Goal: Obtain resource: Obtain resource

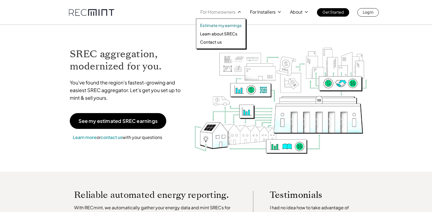
click at [213, 27] on p "Estimate my earnings" at bounding box center [221, 25] width 42 height 5
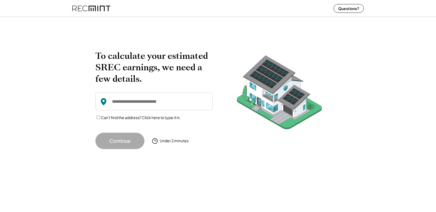
click at [100, 10] on img at bounding box center [91, 8] width 38 height 14
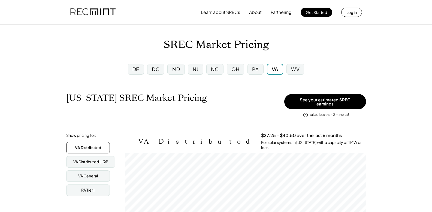
click at [102, 10] on img at bounding box center [92, 12] width 45 height 19
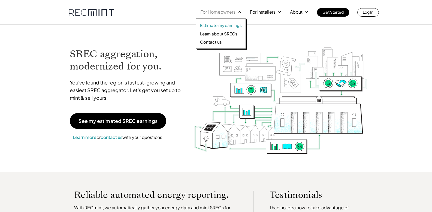
click at [227, 28] on p "Estimate my earnings" at bounding box center [221, 25] width 42 height 5
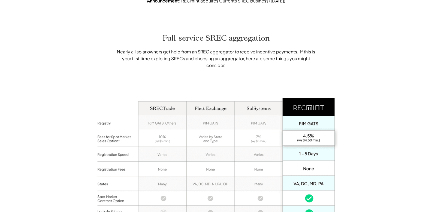
scroll to position [744, 0]
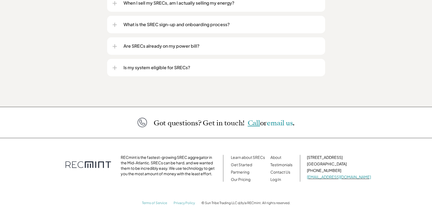
click at [248, 118] on span "Call" at bounding box center [254, 123] width 12 height 10
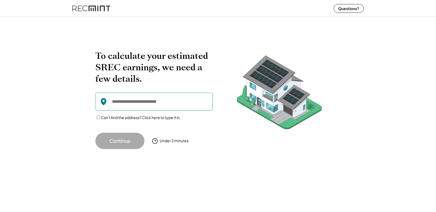
click at [148, 105] on input "input" at bounding box center [153, 102] width 117 height 18
